Goal: Task Accomplishment & Management: Complete application form

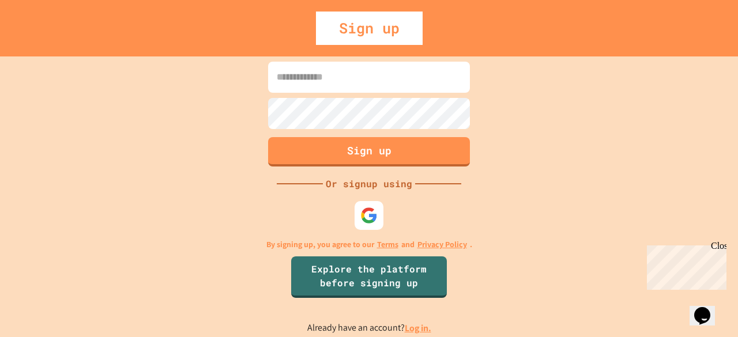
click at [302, 84] on input at bounding box center [369, 77] width 202 height 31
click at [307, 90] on input at bounding box center [369, 77] width 202 height 31
type input "*"
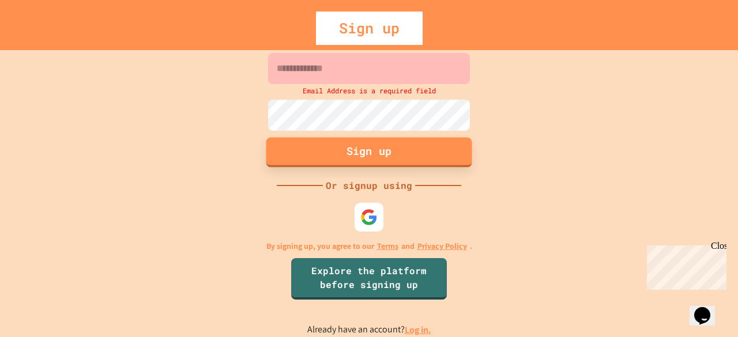
click at [358, 152] on button "Sign up" at bounding box center [369, 152] width 206 height 30
click at [338, 146] on button "Sign up" at bounding box center [369, 152] width 206 height 30
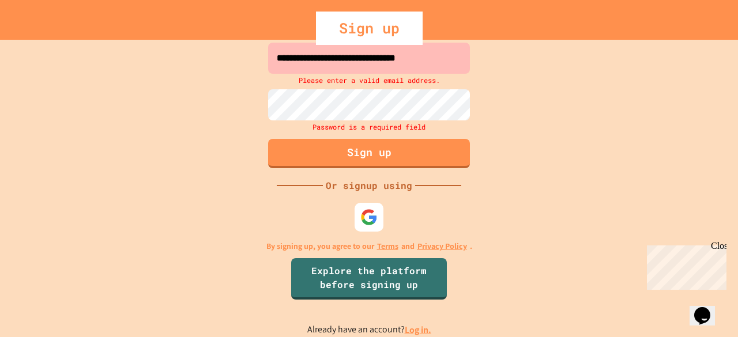
click at [435, 66] on input "**********" at bounding box center [369, 58] width 202 height 31
click at [307, 60] on input "**********" at bounding box center [369, 58] width 202 height 31
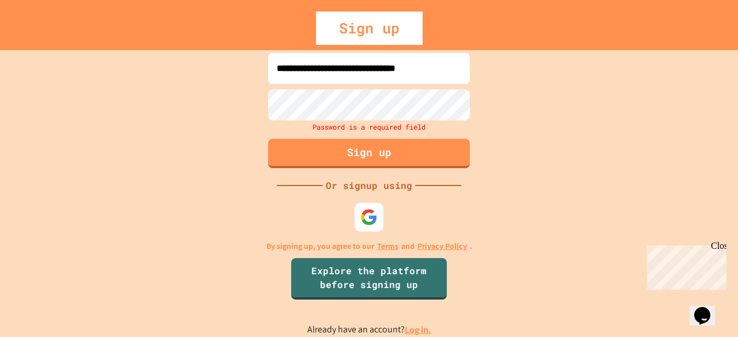
type input "**********"
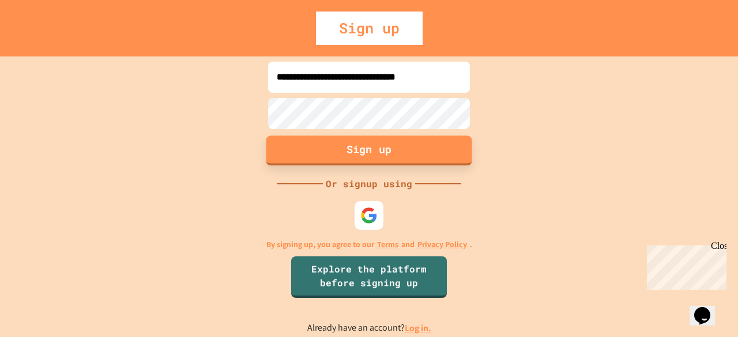
click at [364, 149] on button "Sign up" at bounding box center [369, 150] width 206 height 30
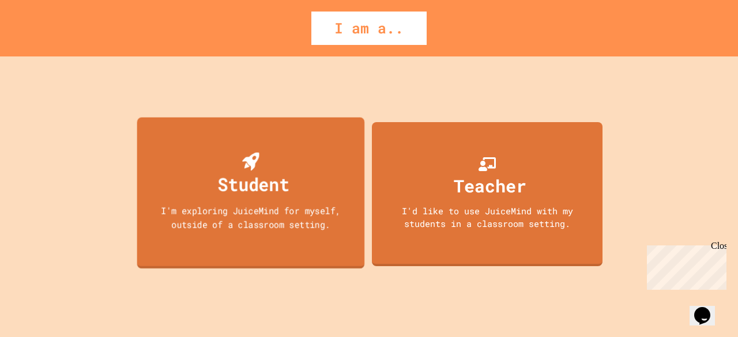
drag, startPoint x: 316, startPoint y: 248, endPoint x: 248, endPoint y: 222, distance: 72.8
click at [248, 222] on div "I'm exploring JuiceMind for myself, outside of a classroom setting." at bounding box center [250, 216] width 205 height 27
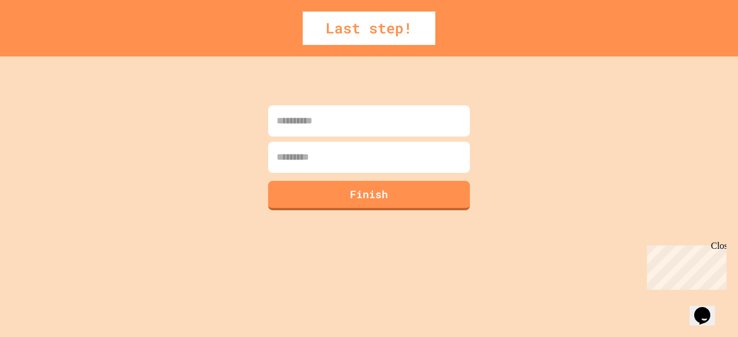
click at [327, 127] on input at bounding box center [369, 120] width 202 height 31
type input "*********"
click at [324, 160] on input at bounding box center [369, 157] width 202 height 31
type input "*********"
click at [329, 197] on button "Finish" at bounding box center [369, 194] width 206 height 30
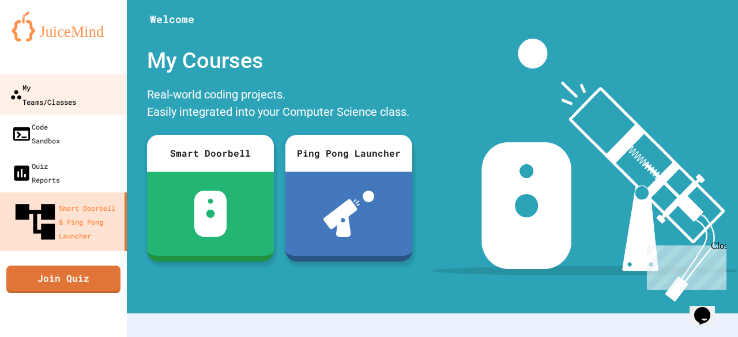
click at [62, 90] on div "My Teams/Classes" at bounding box center [43, 94] width 66 height 28
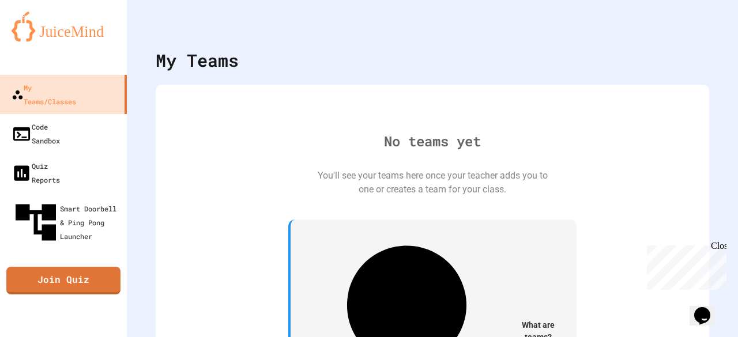
scroll to position [21, 0]
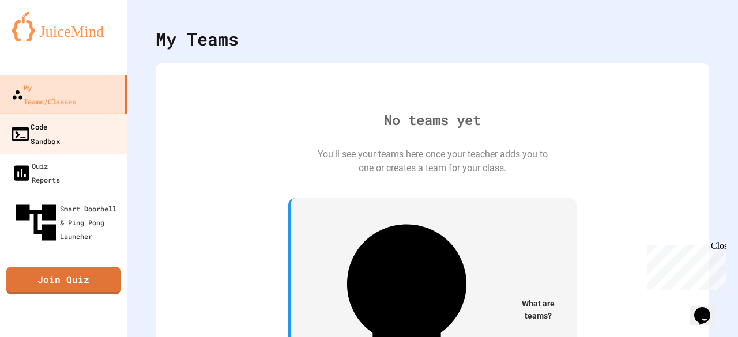
click at [55, 119] on div "Code Sandbox" at bounding box center [35, 133] width 50 height 28
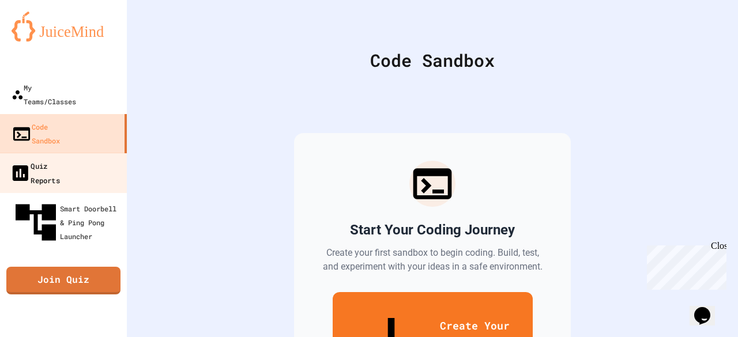
click at [24, 158] on div "Quiz Reports" at bounding box center [35, 172] width 50 height 28
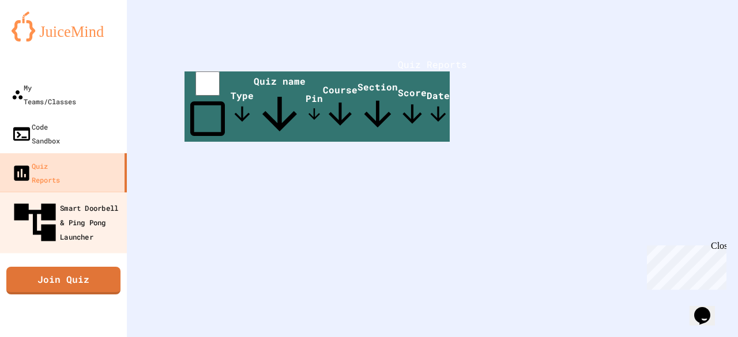
click at [26, 198] on div "Smart Doorbell & Ping Pong Launcher" at bounding box center [67, 223] width 114 height 50
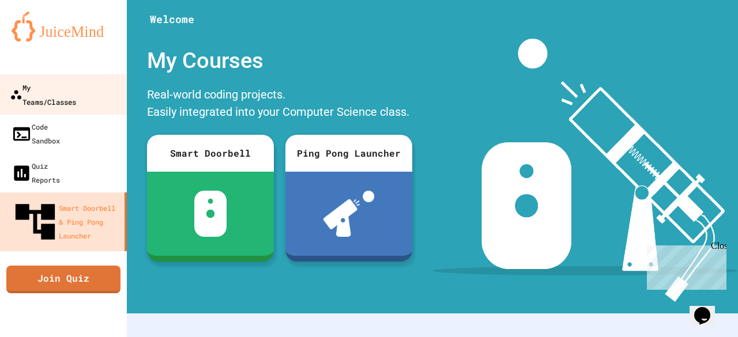
click at [55, 100] on link "My Teams/Classes" at bounding box center [63, 94] width 131 height 40
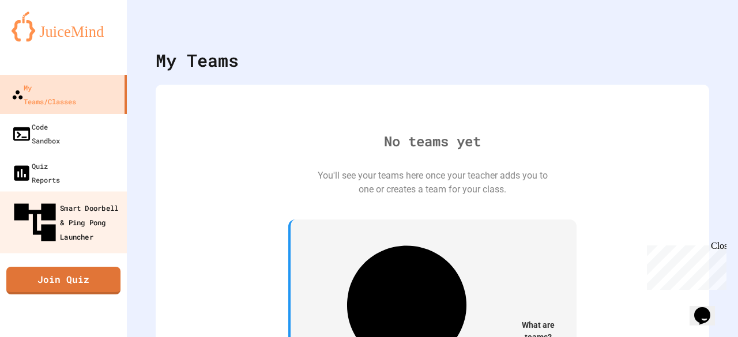
click at [88, 191] on link "Smart Doorbell & Ping Pong Launcher" at bounding box center [63, 222] width 131 height 62
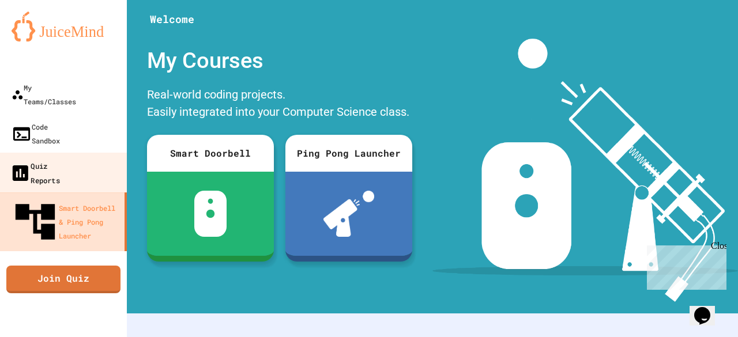
click at [85, 153] on link "Quiz Reports" at bounding box center [63, 173] width 131 height 40
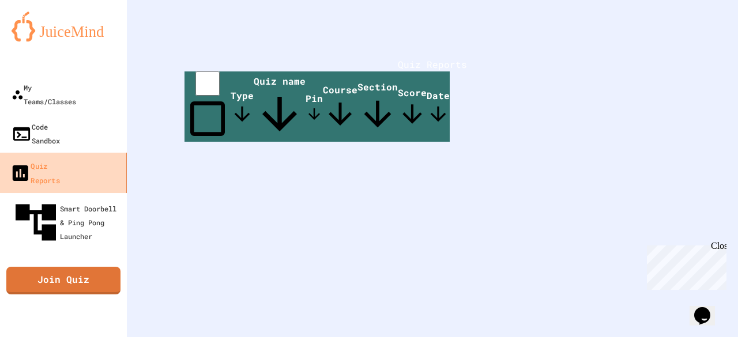
click at [60, 158] on div "Quiz Reports" at bounding box center [35, 172] width 50 height 28
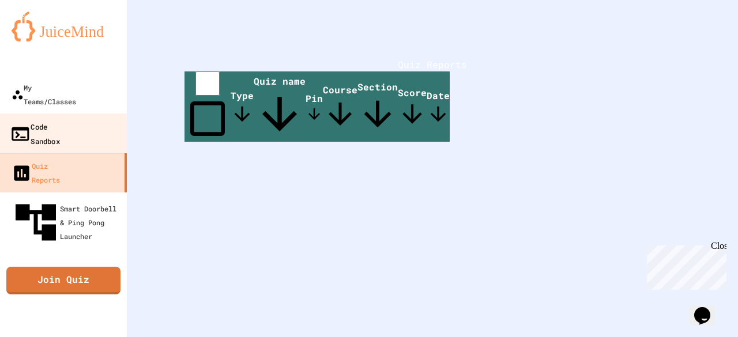
click at [60, 119] on div "Code Sandbox" at bounding box center [35, 133] width 50 height 28
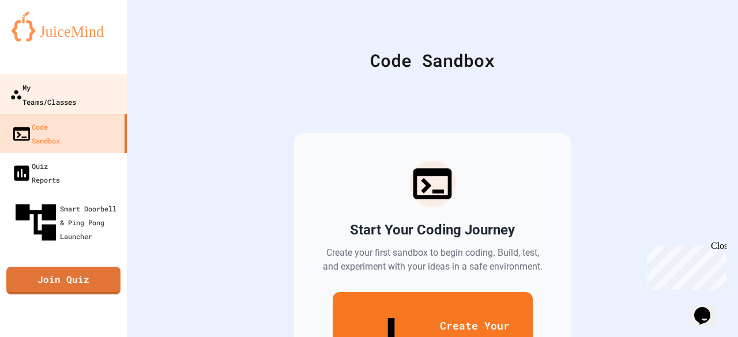
click at [64, 88] on div "My Teams/Classes" at bounding box center [43, 94] width 66 height 28
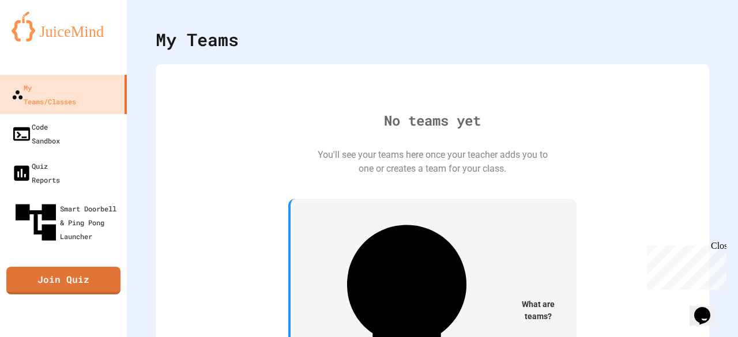
scroll to position [21, 0]
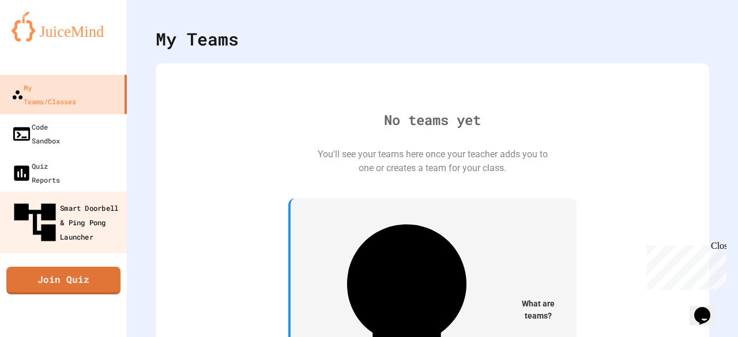
click at [50, 198] on div "Smart Doorbell & Ping Pong Launcher" at bounding box center [67, 223] width 114 height 50
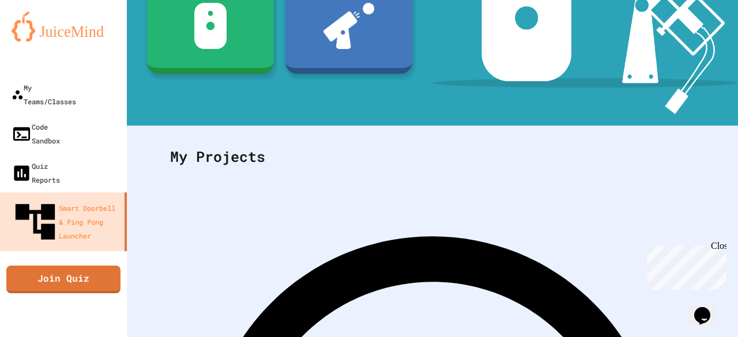
scroll to position [187, 0]
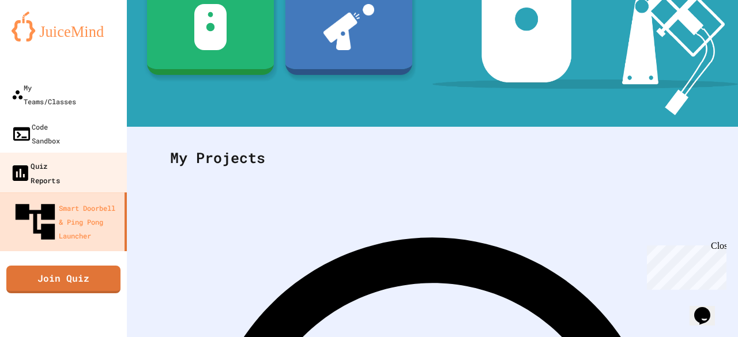
click at [60, 158] on div "Quiz Reports" at bounding box center [35, 172] width 50 height 28
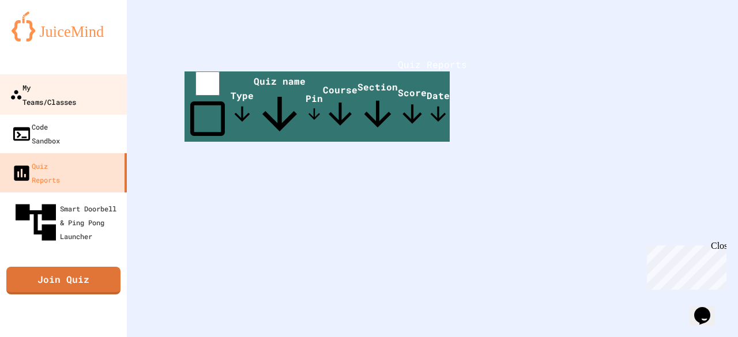
click at [54, 96] on link "My Teams/Classes" at bounding box center [63, 94] width 131 height 40
